Goal: Task Accomplishment & Management: Use online tool/utility

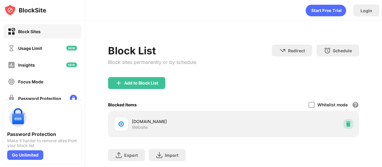
click at [346, 124] on img at bounding box center [349, 124] width 6 height 6
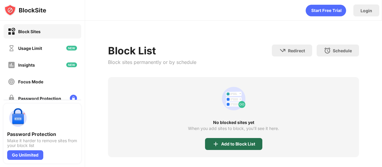
click at [228, 143] on div "Add to Block List" at bounding box center [238, 144] width 34 height 5
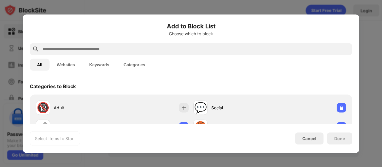
click at [140, 47] on input "text" at bounding box center [196, 48] width 308 height 7
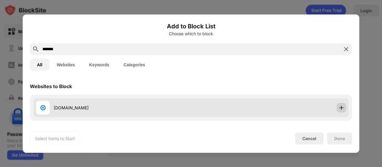
type input "*******"
click at [339, 110] on img at bounding box center [342, 108] width 6 height 6
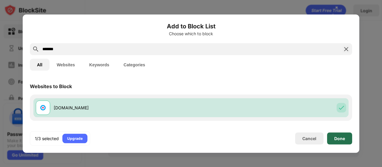
click at [340, 134] on div "Done" at bounding box center [339, 138] width 25 height 12
